Goal: Find specific page/section: Find specific page/section

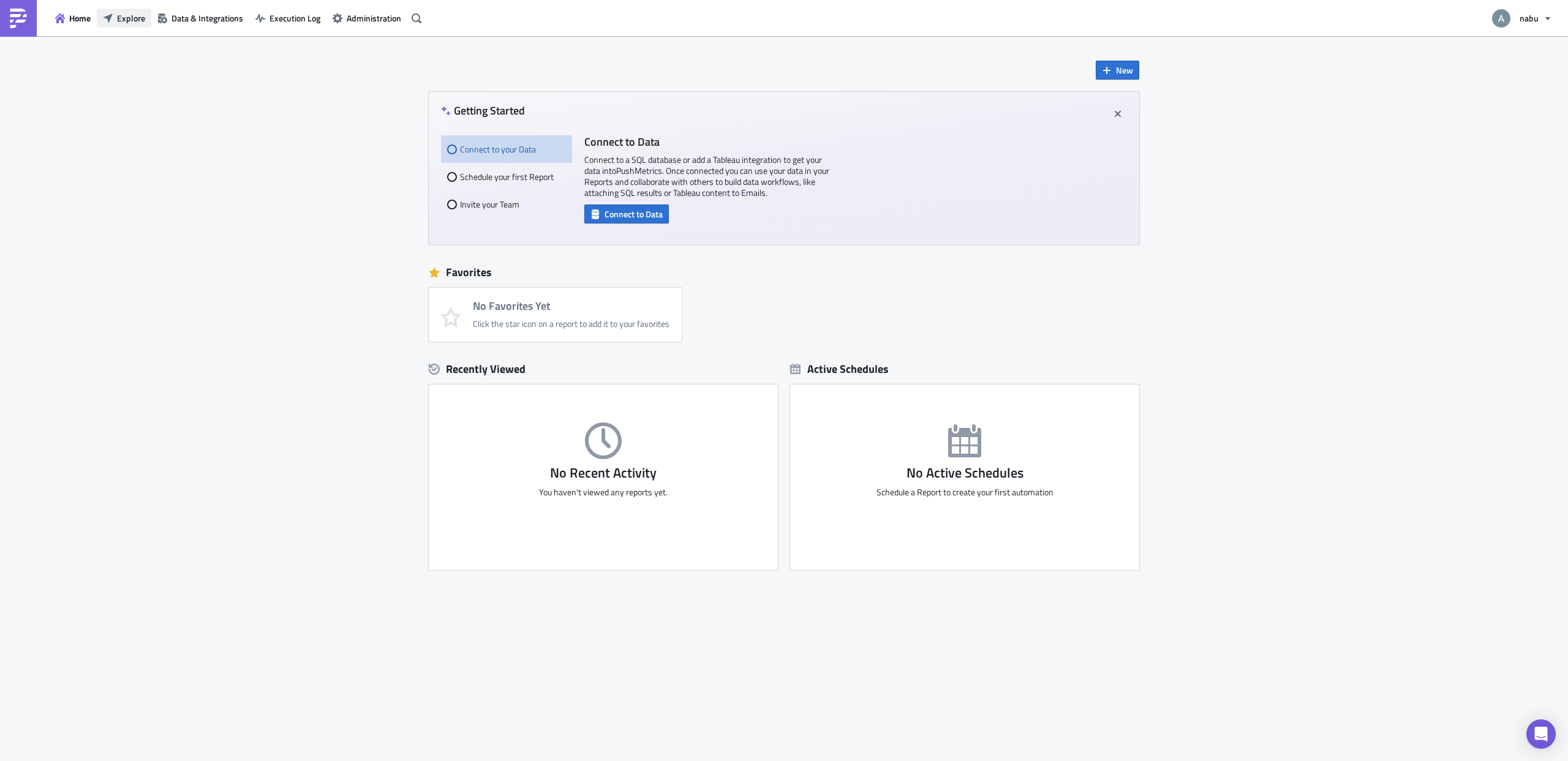
click at [126, 27] on button "Explore" at bounding box center [125, 17] width 55 height 19
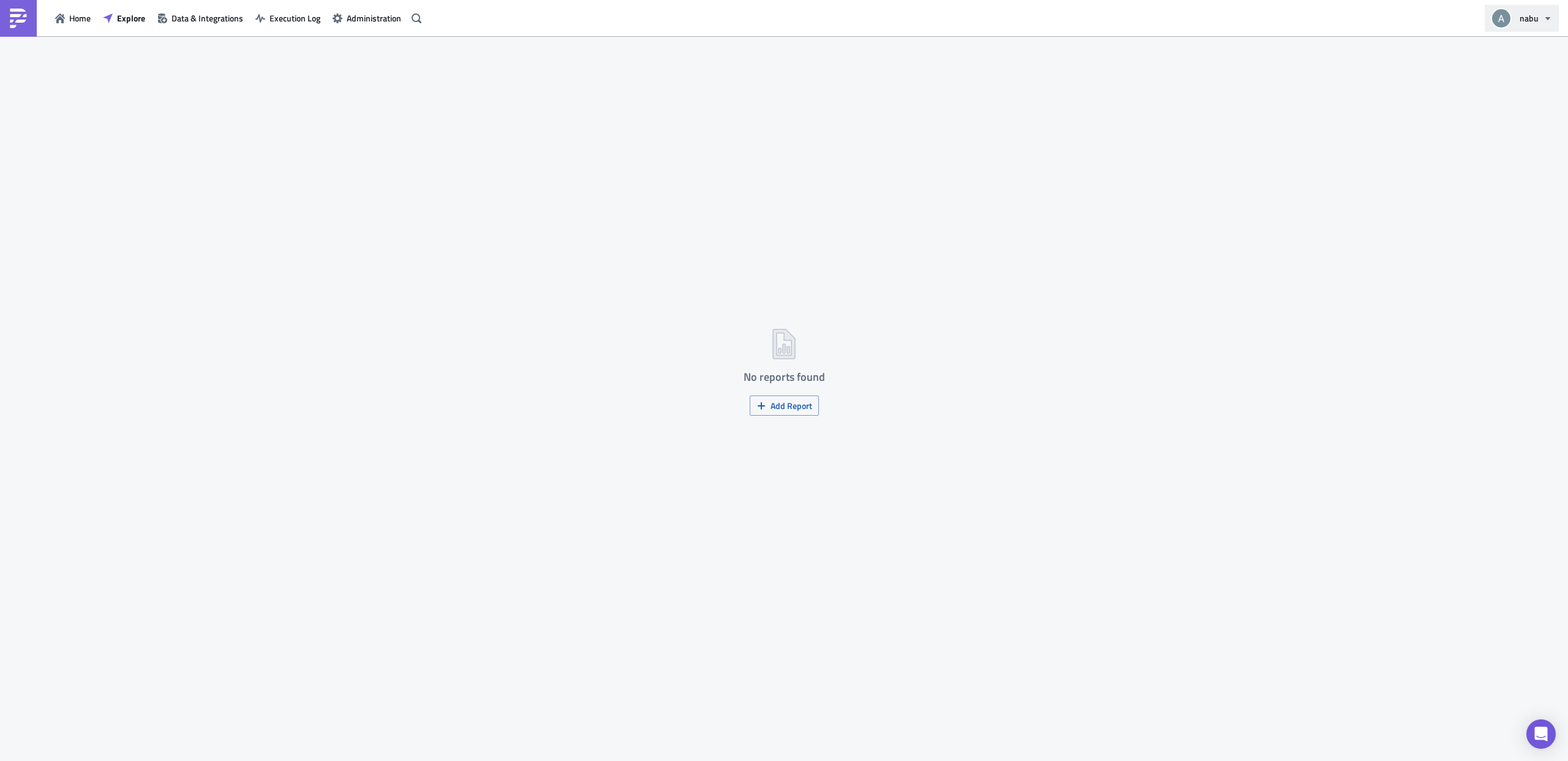
click at [1529, 28] on button "nabu" at bounding box center [1521, 17] width 74 height 27
click at [1545, 90] on div "Switch Workspace" at bounding box center [1559, 91] width 160 height 12
click at [1522, 146] on div "Dark Mode" at bounding box center [1566, 141] width 174 height 12
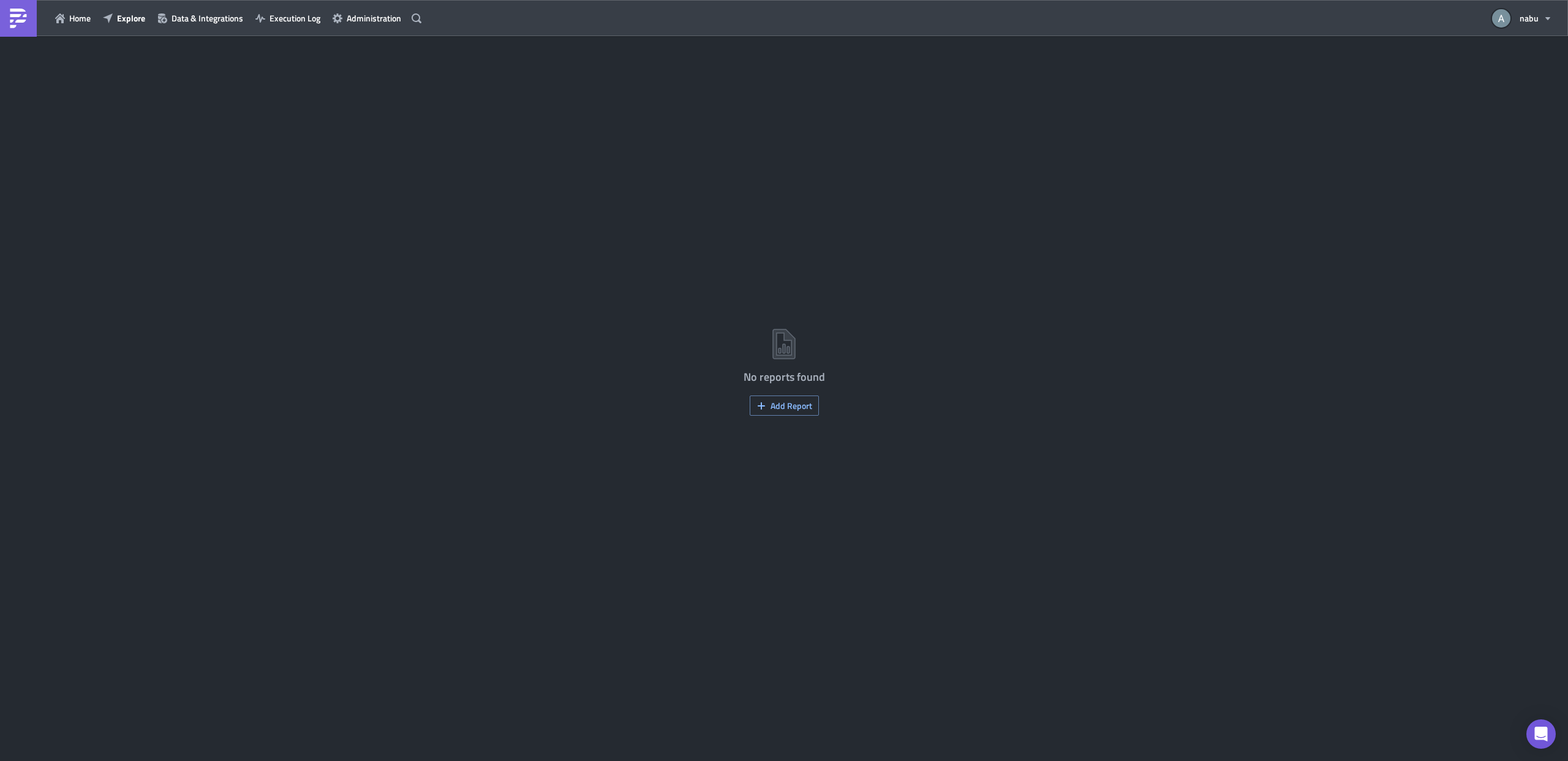
click at [1132, 237] on div "No reports found Add Report" at bounding box center [784, 399] width 1568 height 727
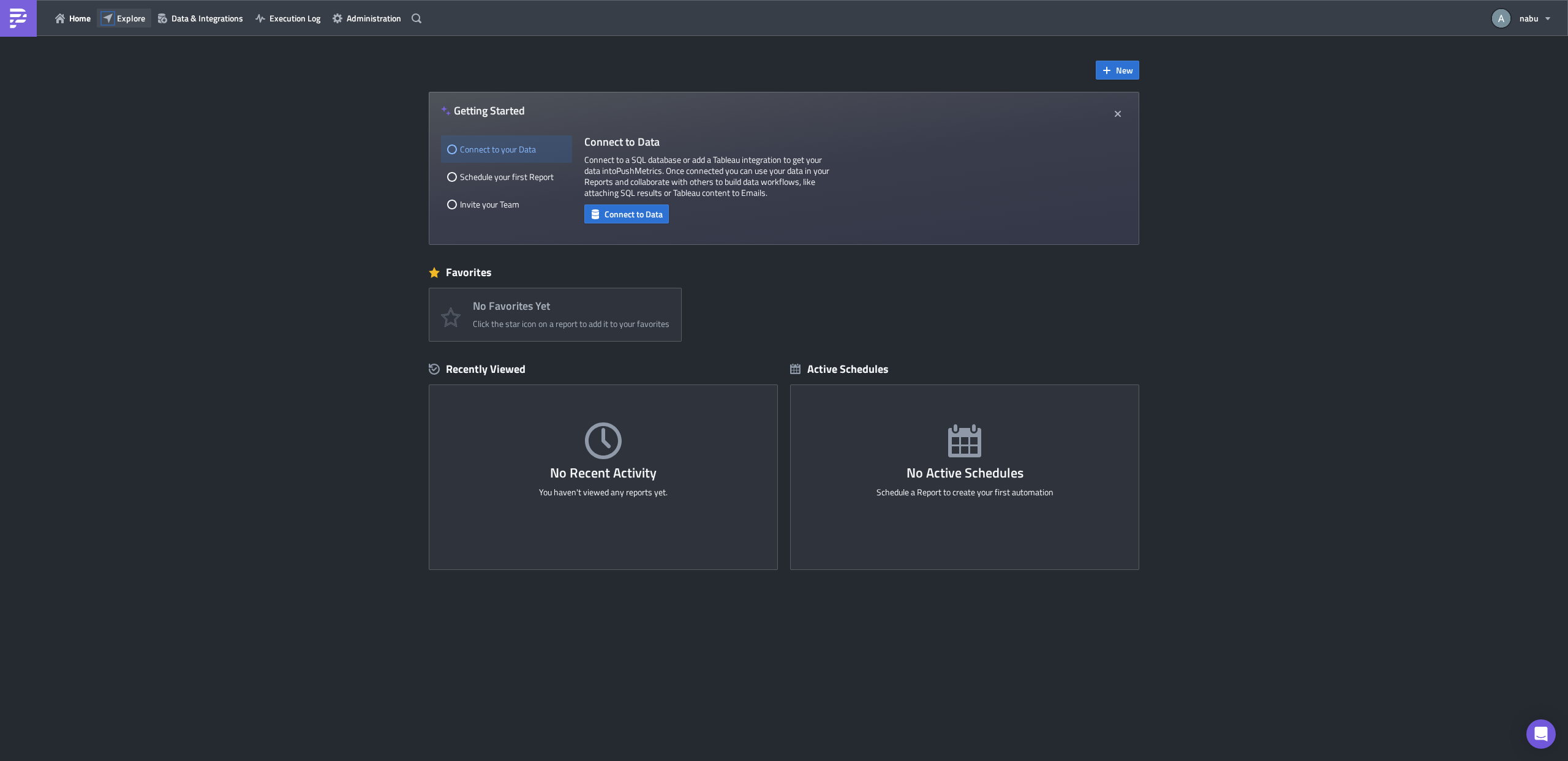
click at [111, 17] on icon "button" at bounding box center [107, 17] width 10 height 10
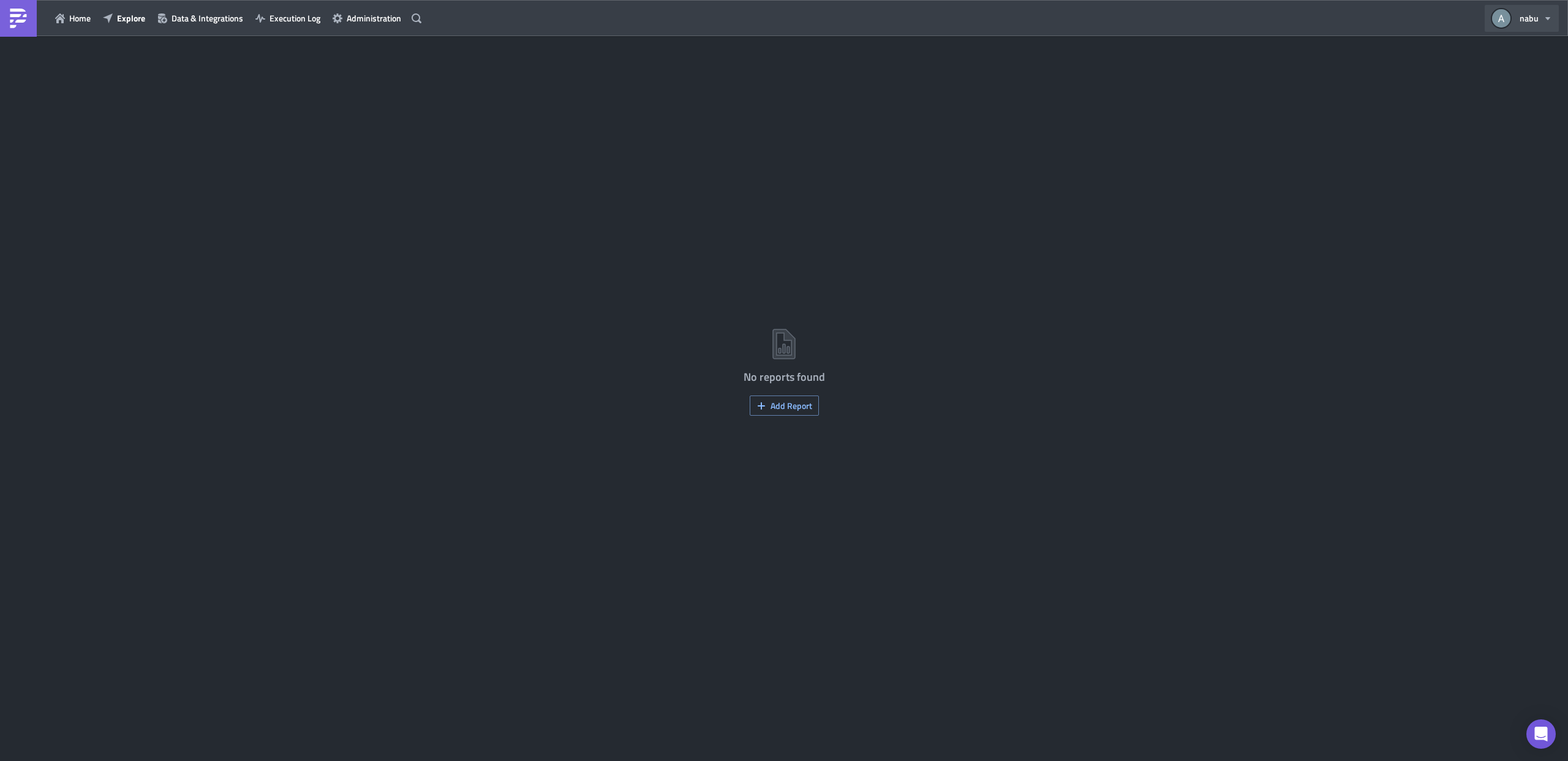
click at [1529, 28] on button "nabu" at bounding box center [1521, 17] width 74 height 27
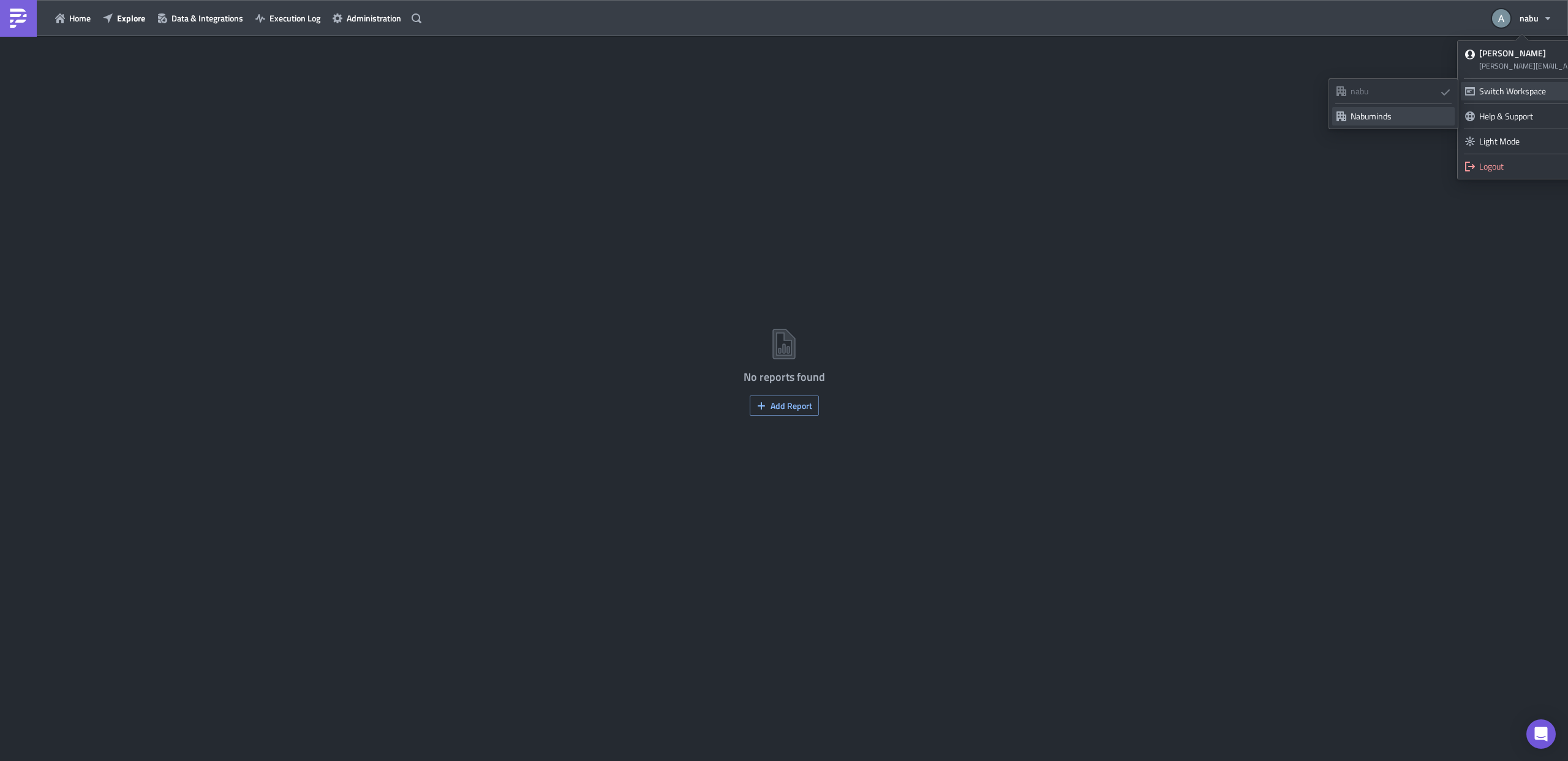
click at [1422, 115] on div "Nabuminds" at bounding box center [1399, 115] width 100 height 12
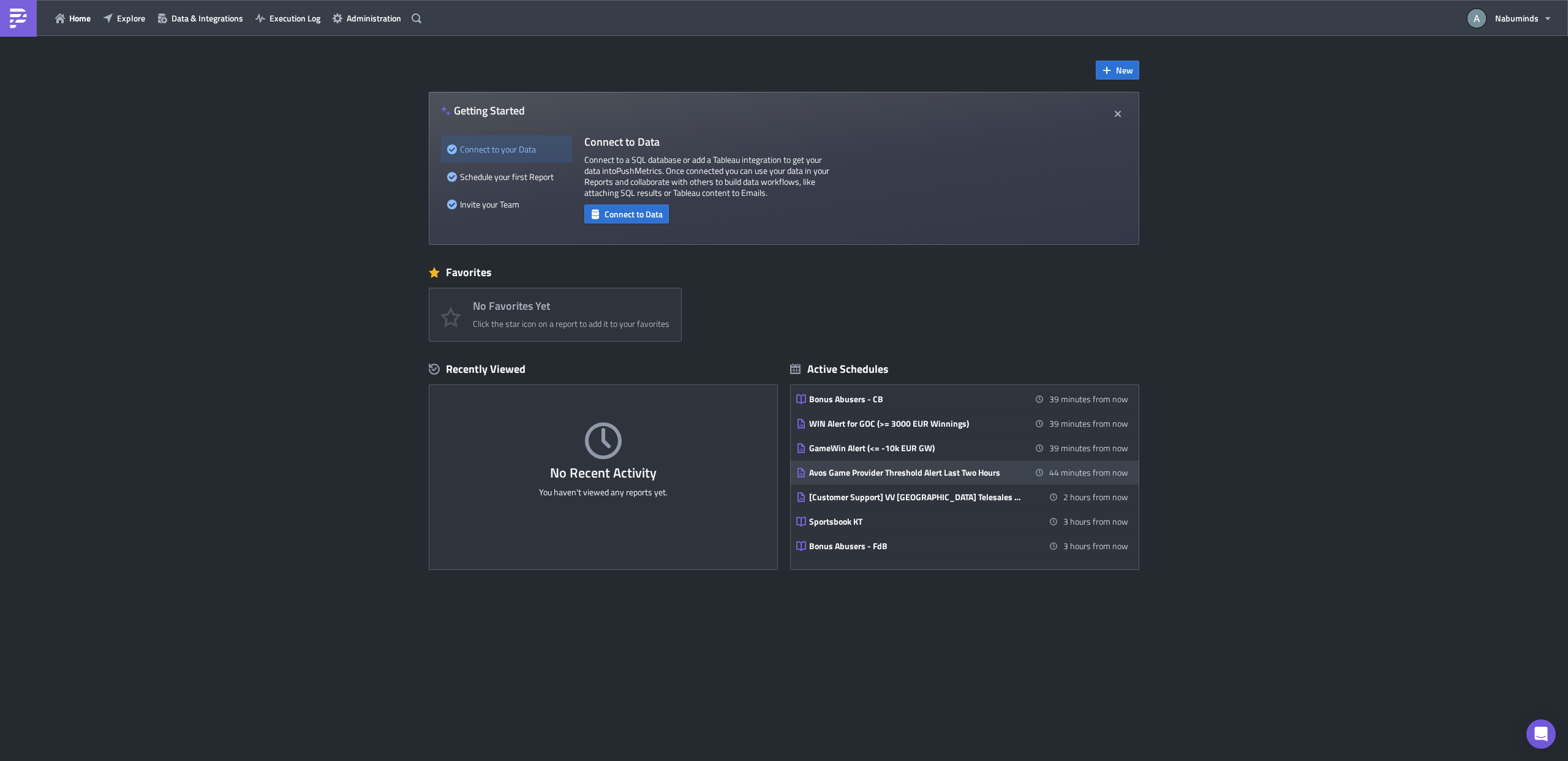
scroll to position [560, 0]
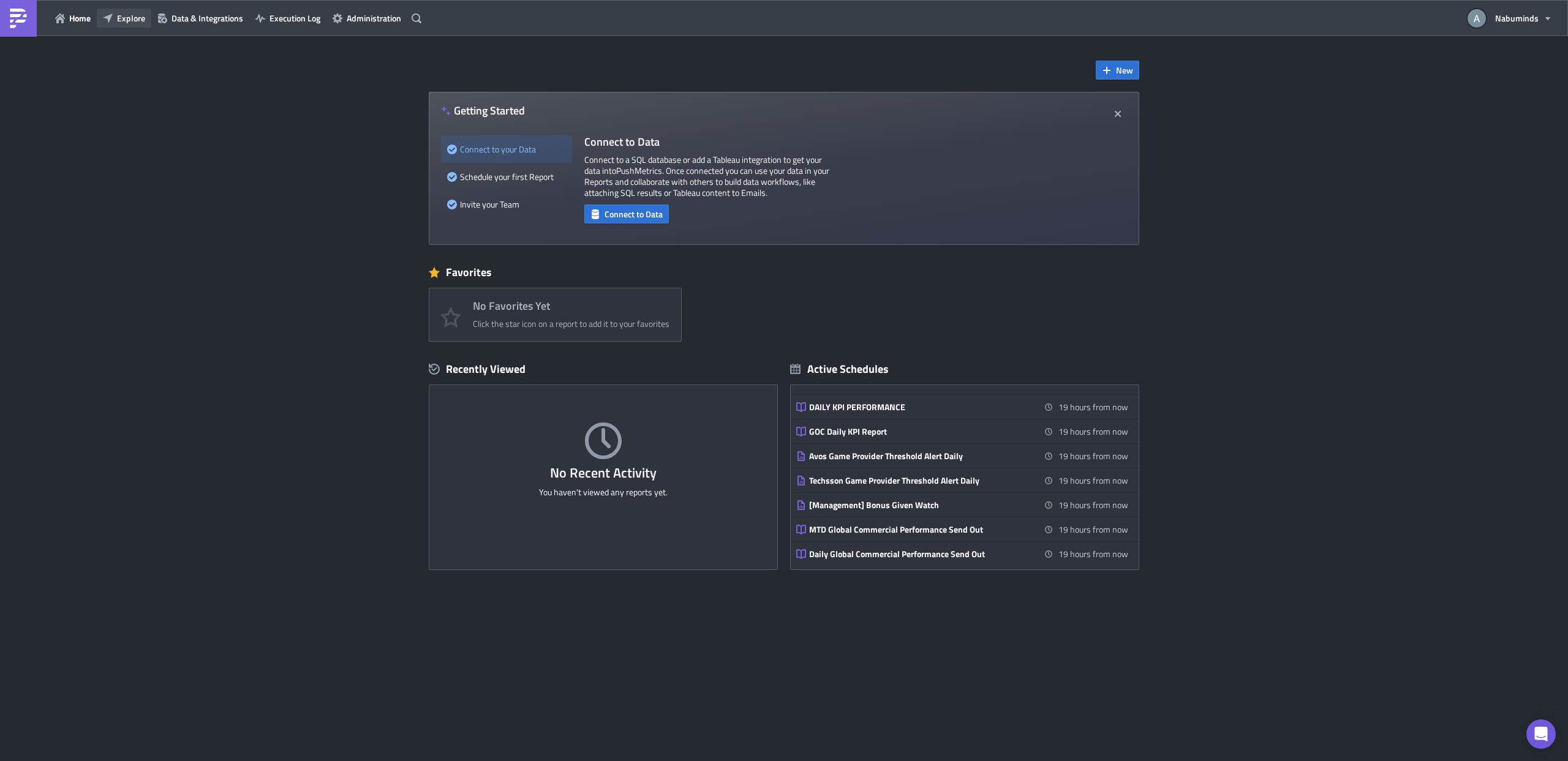
click at [114, 25] on button "Explore" at bounding box center [125, 17] width 55 height 19
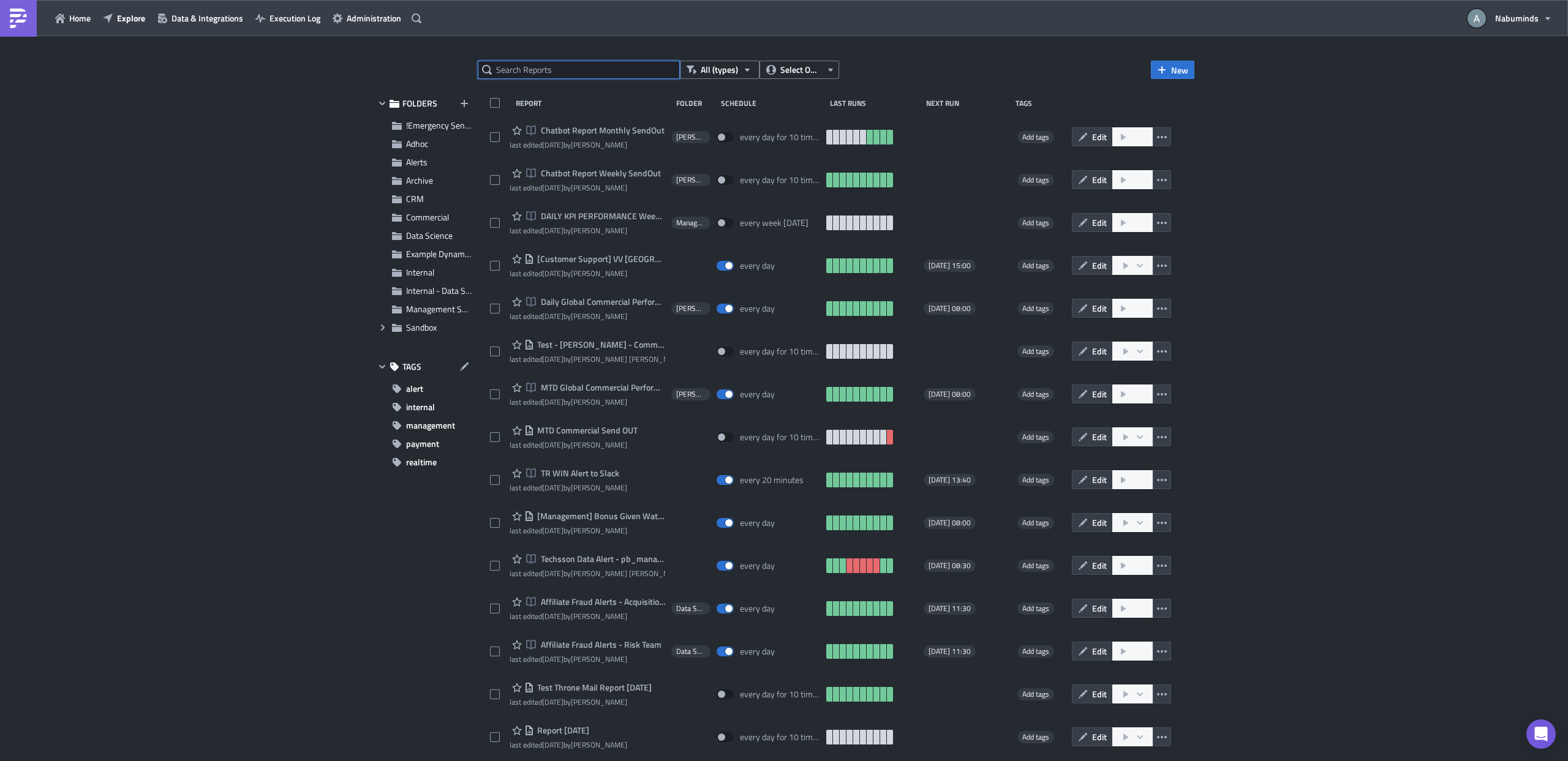
click at [588, 75] on input "text" at bounding box center [579, 70] width 202 height 18
type input "daily kpi"
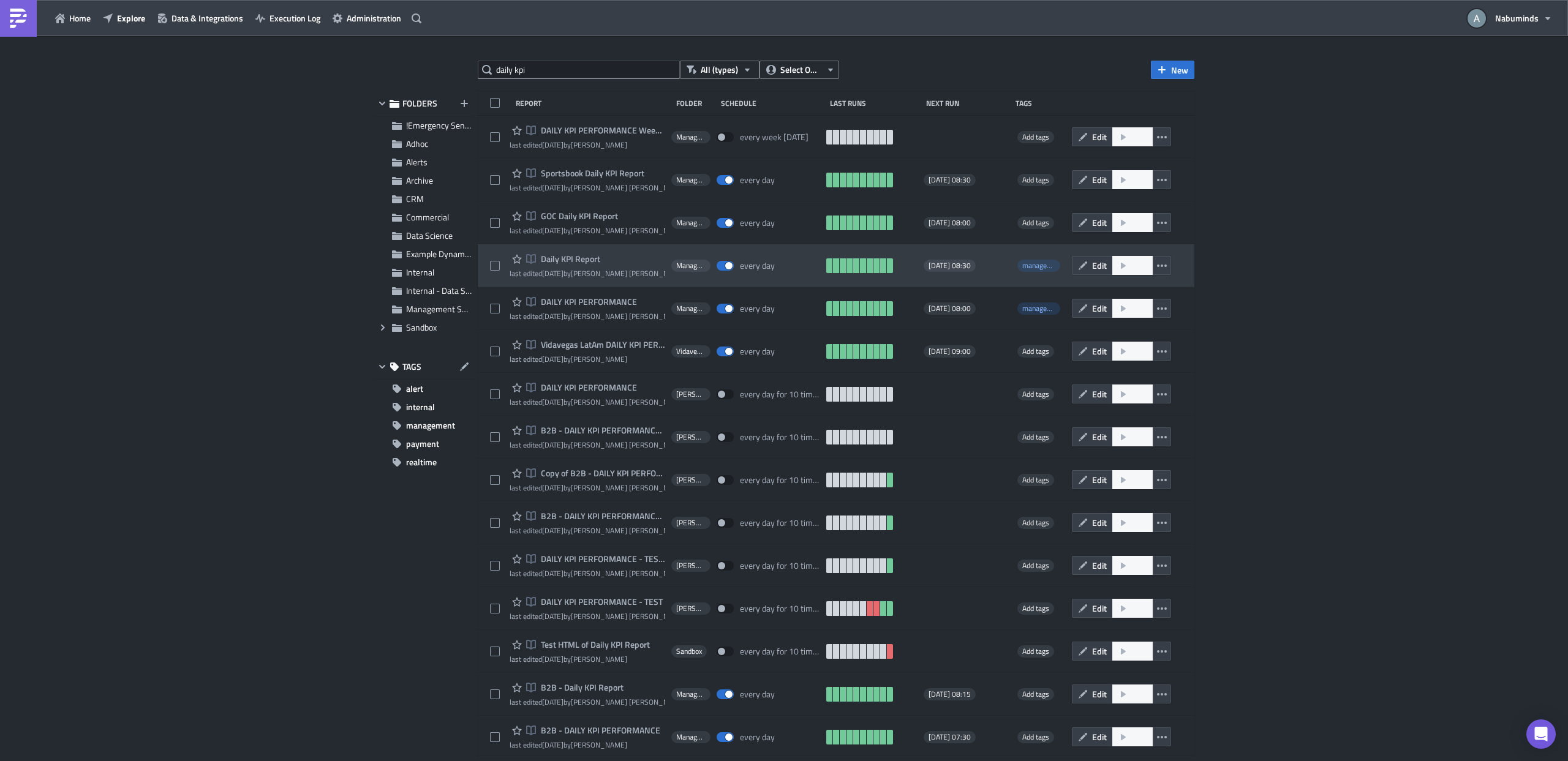
click at [587, 262] on span "Daily KPI Report" at bounding box center [569, 259] width 62 height 11
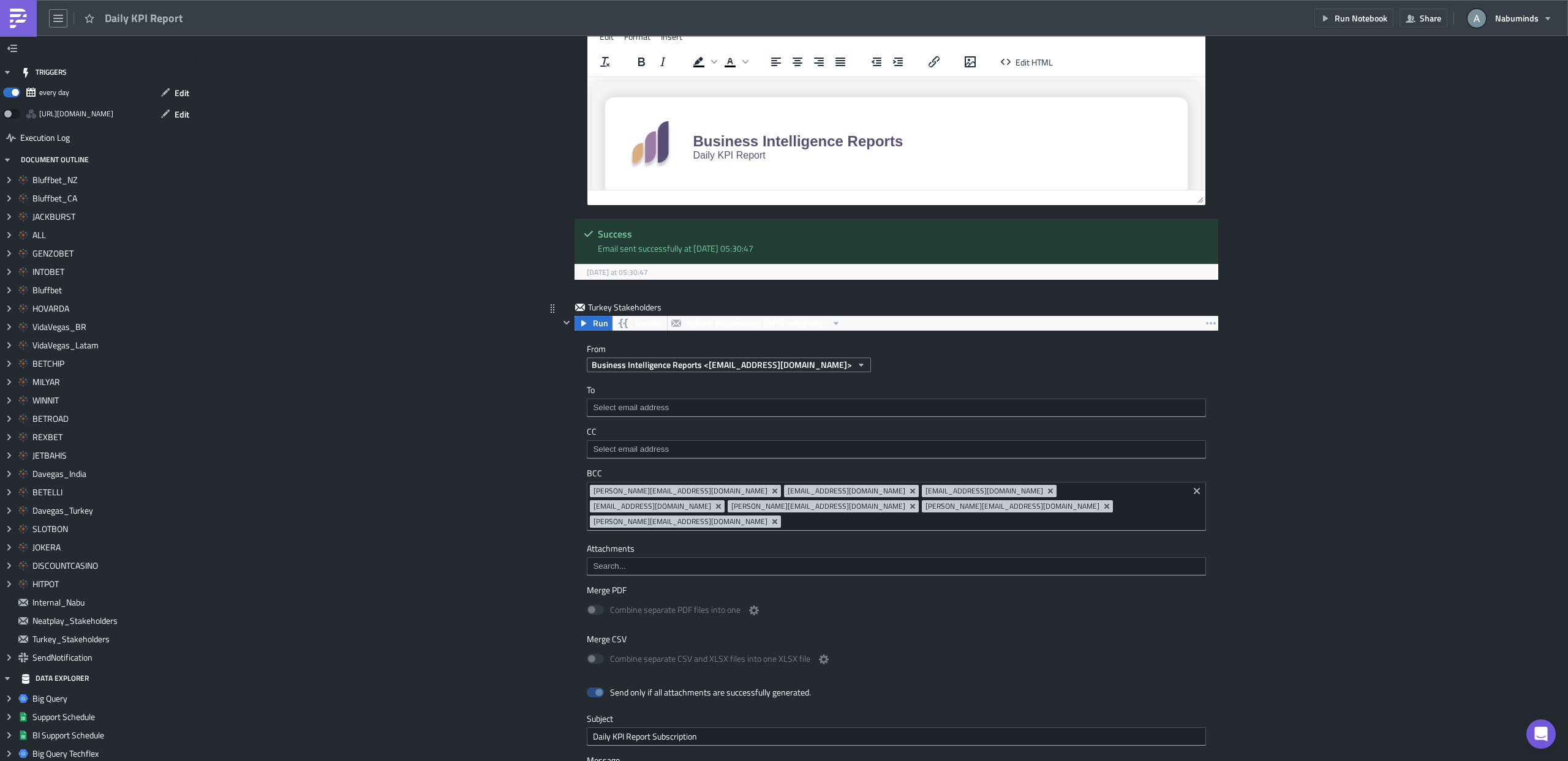
scroll to position [8127, 0]
